Goal: Information Seeking & Learning: Find contact information

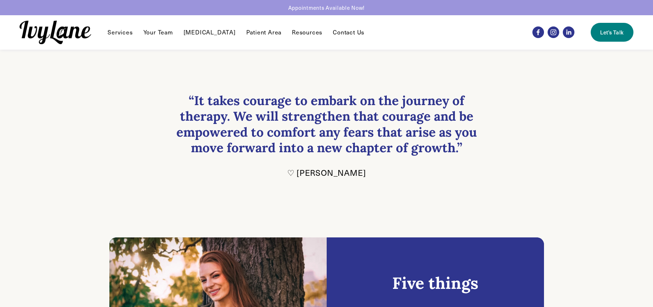
click at [334, 32] on link "Contact Us" at bounding box center [348, 32] width 31 height 9
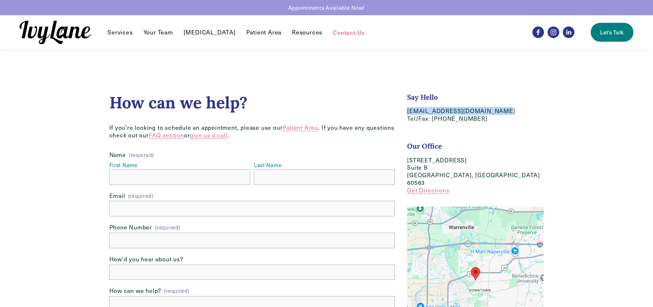
drag, startPoint x: 496, startPoint y: 112, endPoint x: 407, endPoint y: 112, distance: 89.1
click at [407, 112] on p "hello@IvyLaneCounseling.com Tel/Fax: (630) 282-8589" at bounding box center [475, 114] width 136 height 15
copy p "[EMAIL_ADDRESS][DOMAIN_NAME]"
drag, startPoint x: 478, startPoint y: 120, endPoint x: 432, endPoint y: 119, distance: 46.3
click at [432, 119] on p "hello@IvyLaneCounseling.com Tel/Fax: (630) 282-8589" at bounding box center [475, 114] width 136 height 15
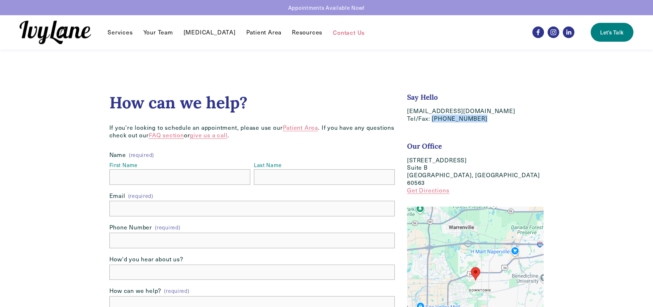
copy p "[PHONE_NUMBER]"
